Goal: Download file/media

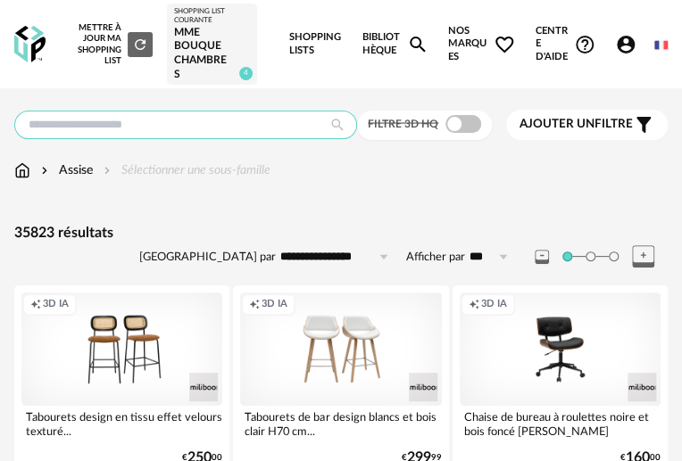
click at [164, 120] on input "text" at bounding box center [185, 125] width 343 height 29
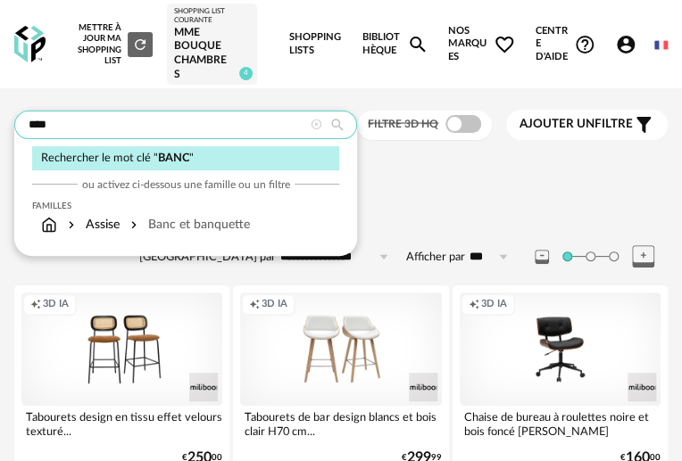
type input "****"
type input "**********"
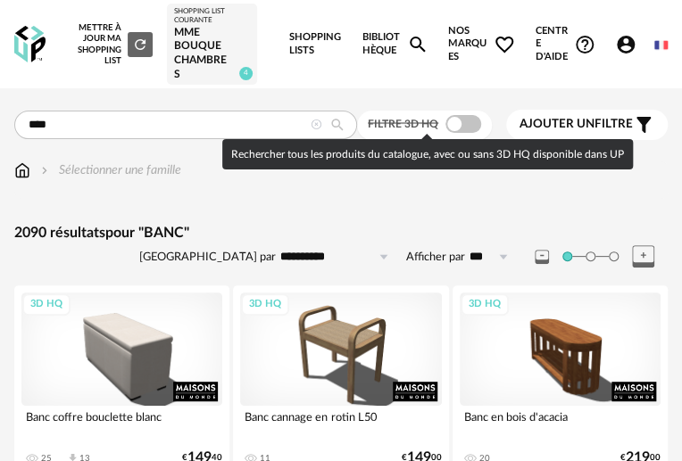
click at [474, 124] on span at bounding box center [463, 124] width 36 height 18
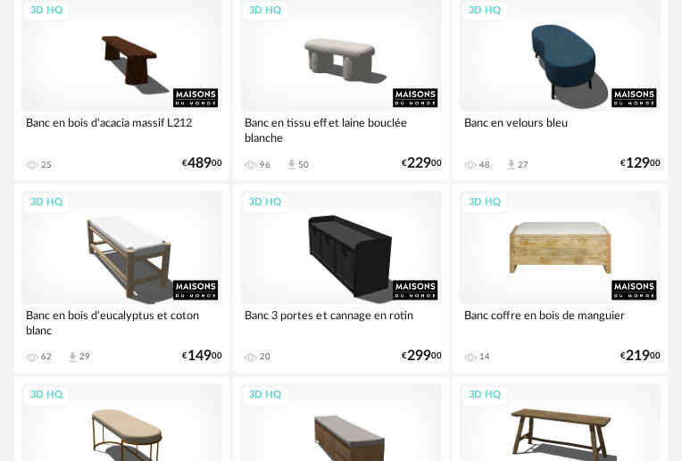
scroll to position [649, 0]
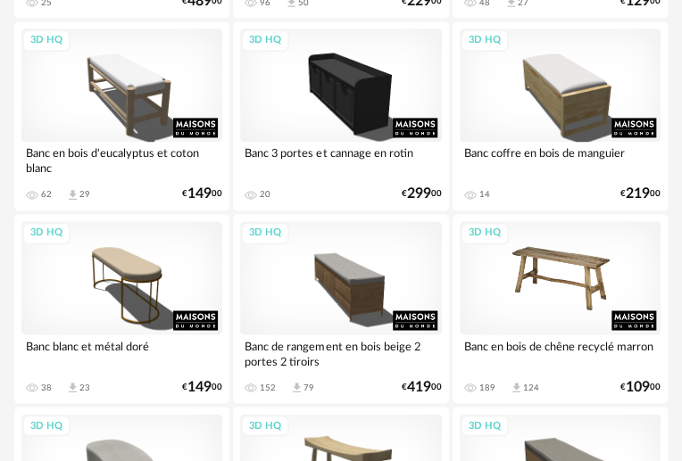
click at [567, 282] on div "3D HQ" at bounding box center [559, 277] width 201 height 113
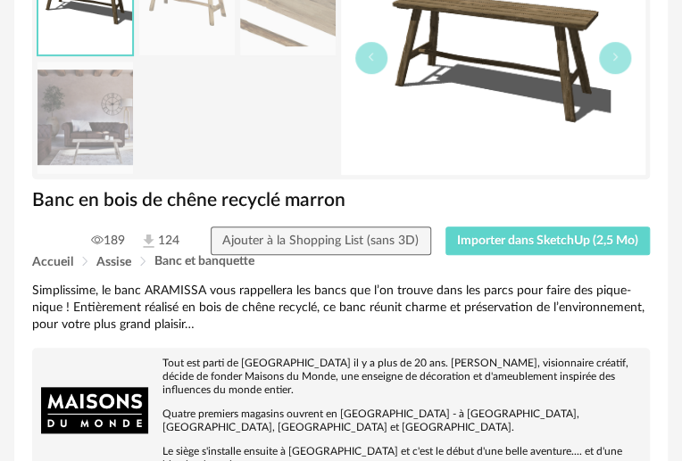
scroll to position [243, 0]
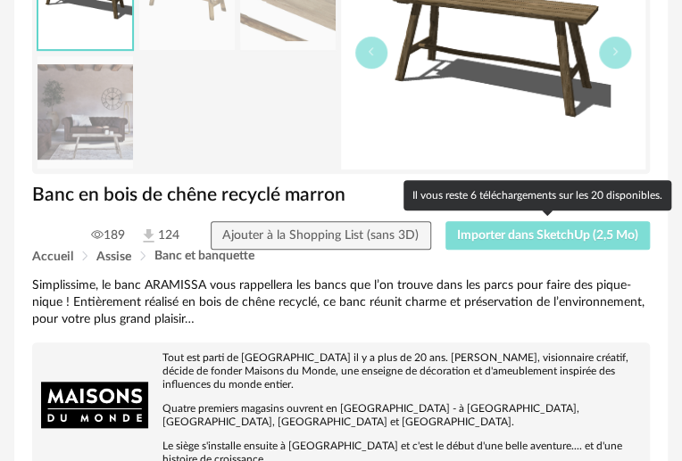
click at [535, 238] on span "Importer dans SketchUp (2,5 Mo)" at bounding box center [547, 235] width 181 height 12
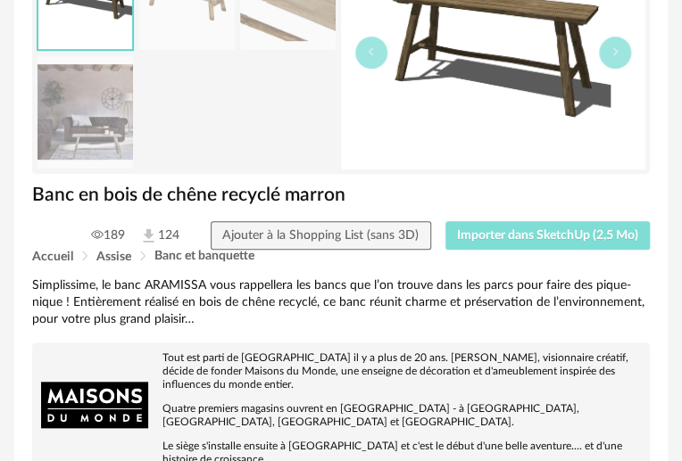
scroll to position [0, 0]
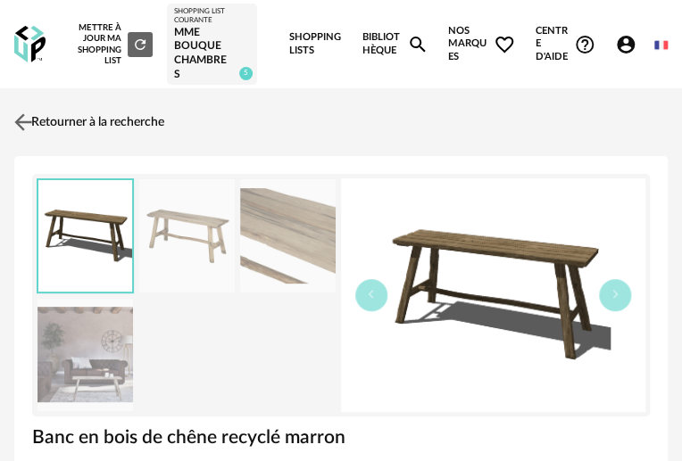
click at [19, 123] on img at bounding box center [24, 123] width 26 height 26
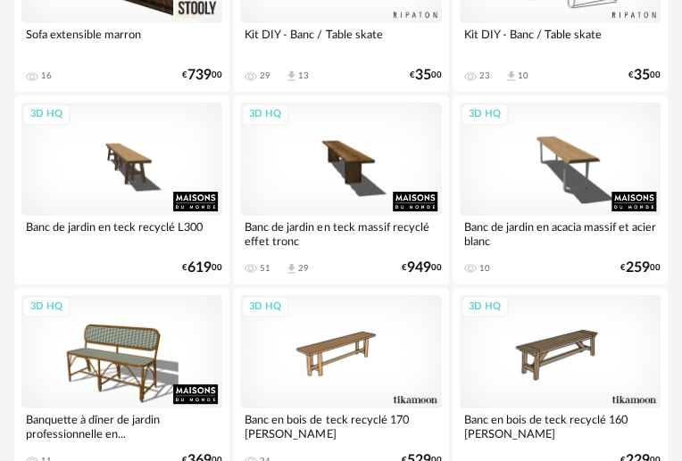
scroll to position [3649, 0]
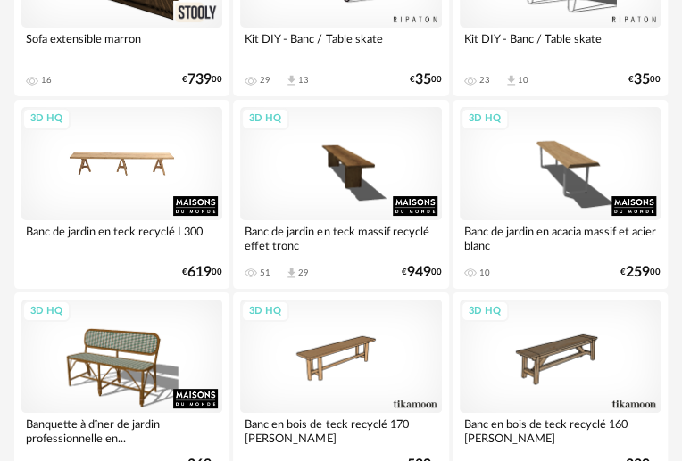
click at [136, 155] on div "3D HQ" at bounding box center [121, 163] width 201 height 113
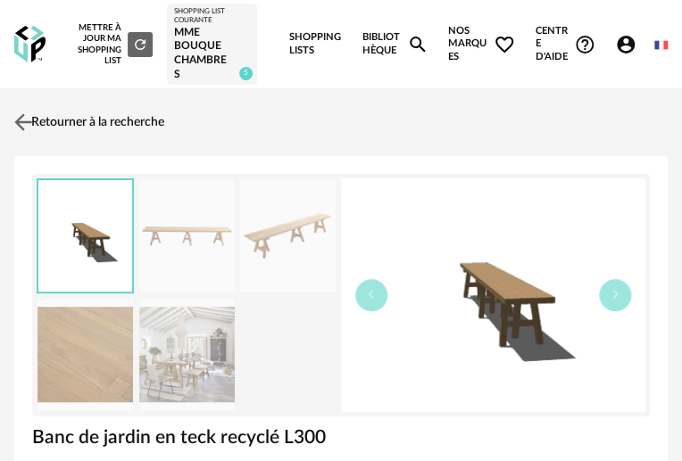
click at [26, 125] on img at bounding box center [24, 123] width 26 height 26
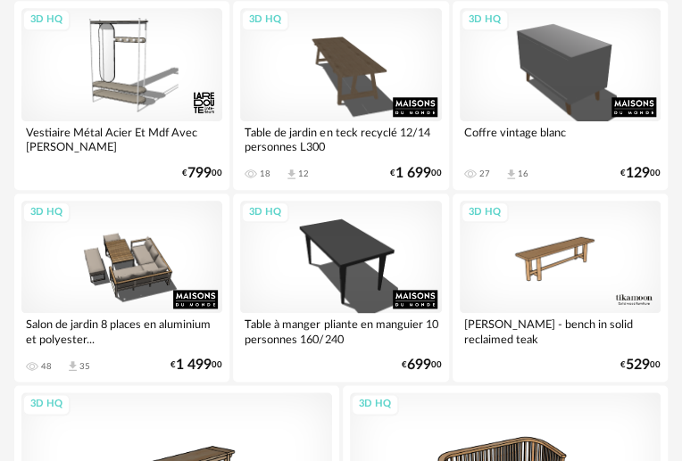
scroll to position [6301, 0]
